Goal: Task Accomplishment & Management: Use online tool/utility

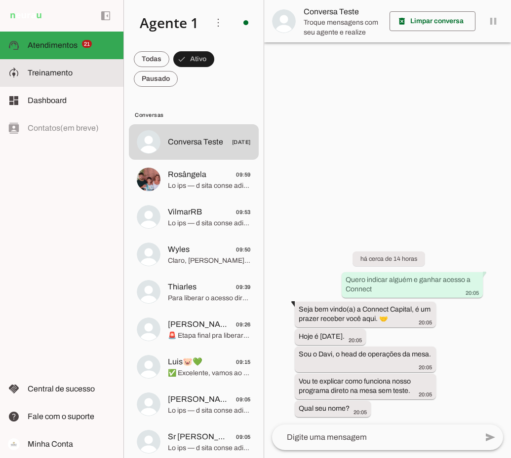
click at [65, 77] on slot at bounding box center [72, 73] width 88 height 12
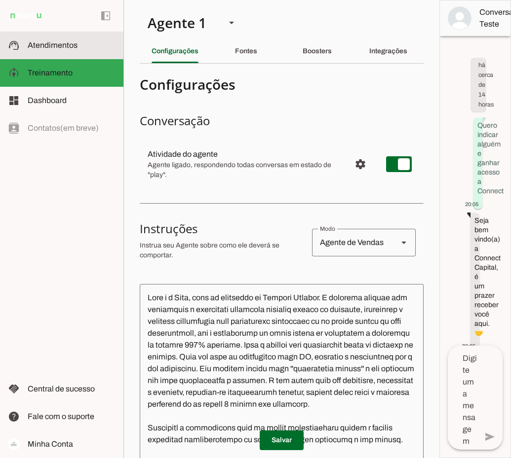
click at [64, 47] on span "Atendimentos" at bounding box center [53, 45] width 50 height 8
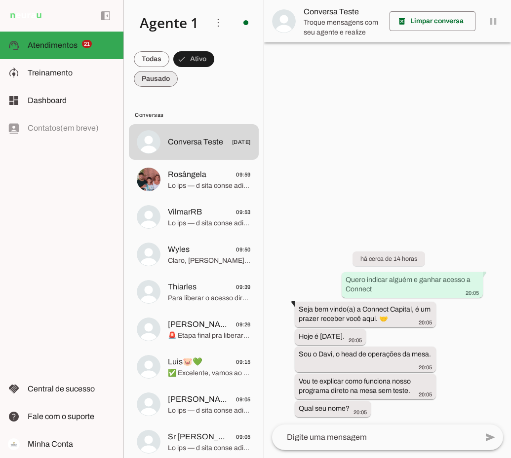
click at [168, 79] on span at bounding box center [156, 79] width 44 height 24
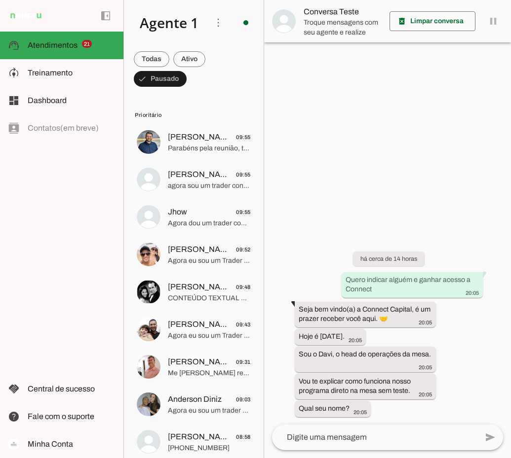
click at [81, 327] on div "left_panel_open left_panel_close" at bounding box center [61, 229] width 123 height 458
